Goal: Information Seeking & Learning: Learn about a topic

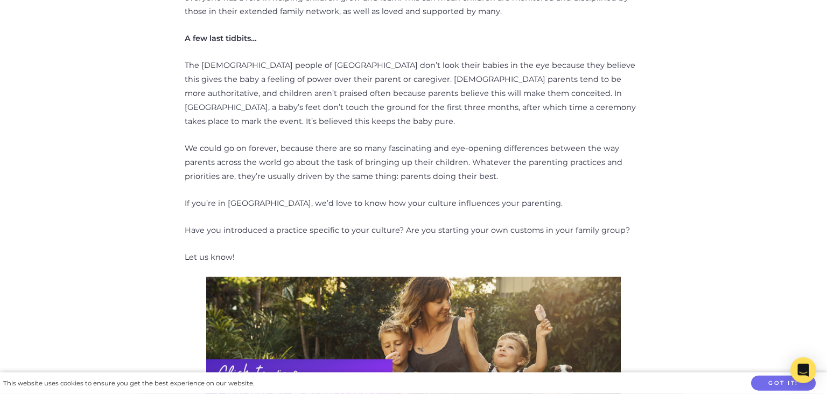
scroll to position [1506, 0]
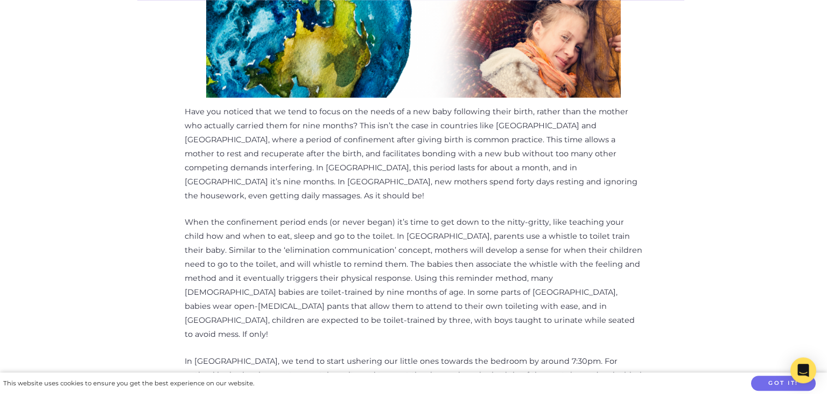
scroll to position [0, 0]
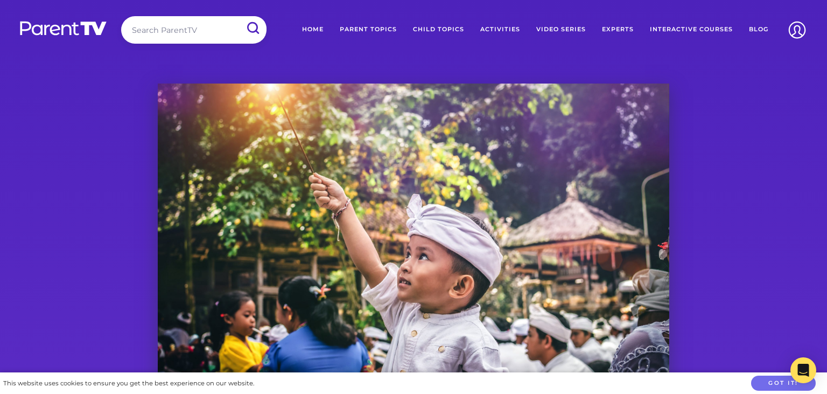
click at [507, 29] on link "Activities" at bounding box center [500, 29] width 56 height 27
